Goal: Navigation & Orientation: Find specific page/section

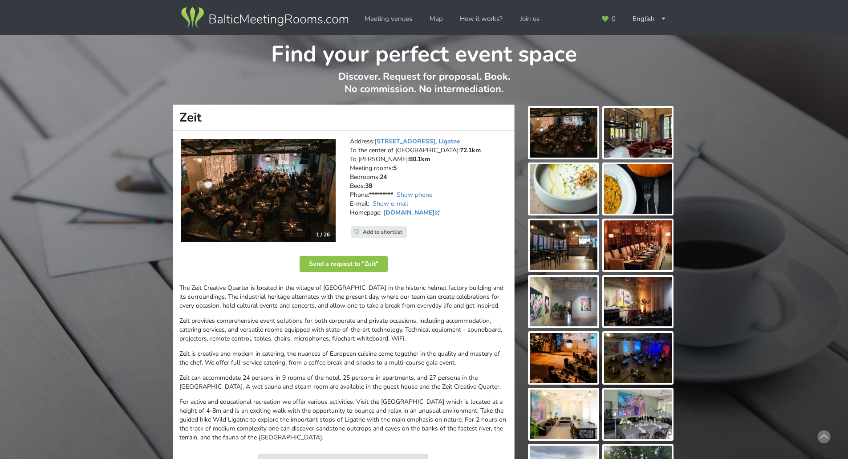
scroll to position [595, 0]
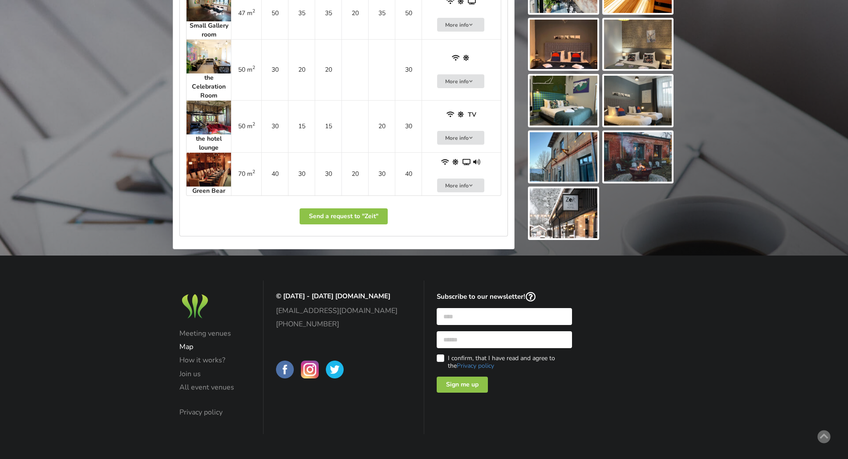
click at [189, 346] on link "Map" at bounding box center [215, 347] width 72 height 8
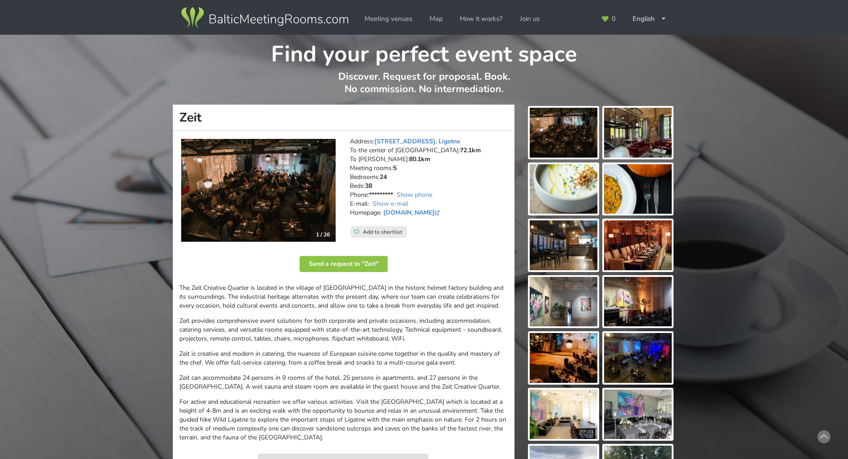
scroll to position [356, 0]
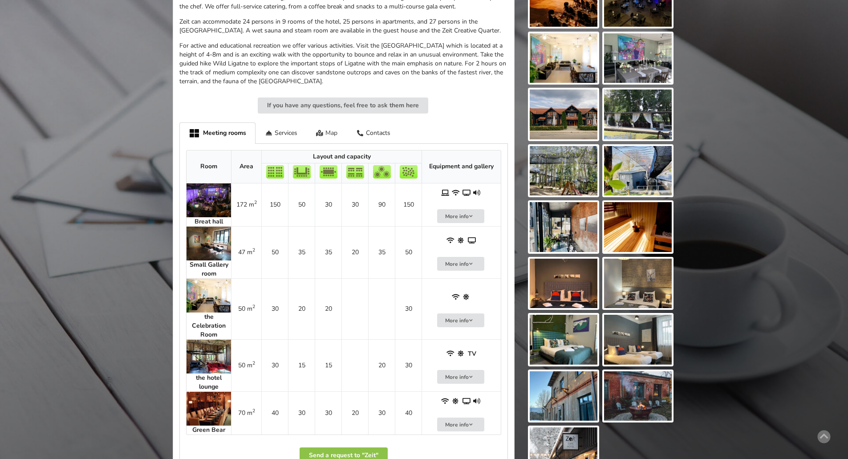
click at [330, 130] on div "Map" at bounding box center [327, 132] width 41 height 21
